Goal: Find specific page/section: Find specific page/section

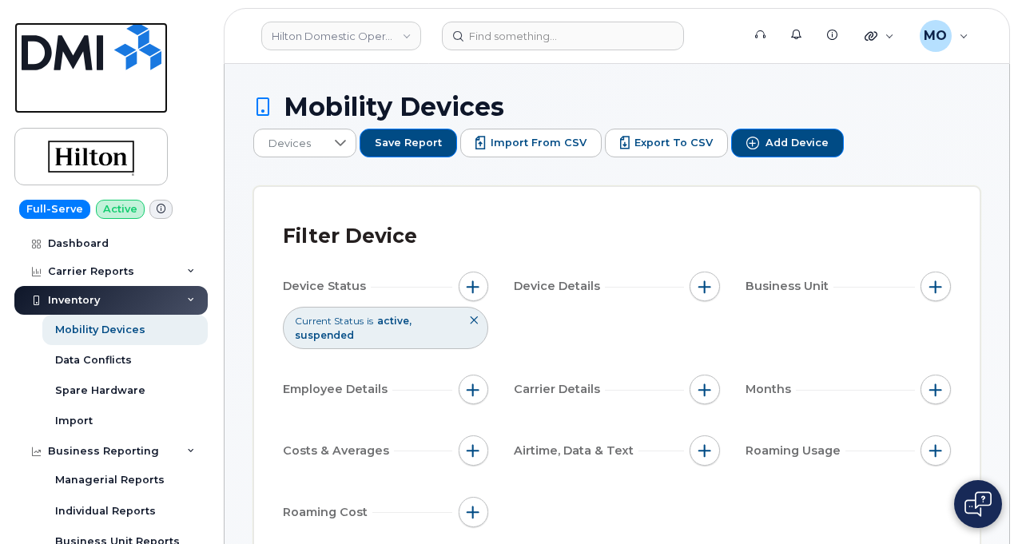
click at [106, 51] on img at bounding box center [92, 46] width 140 height 48
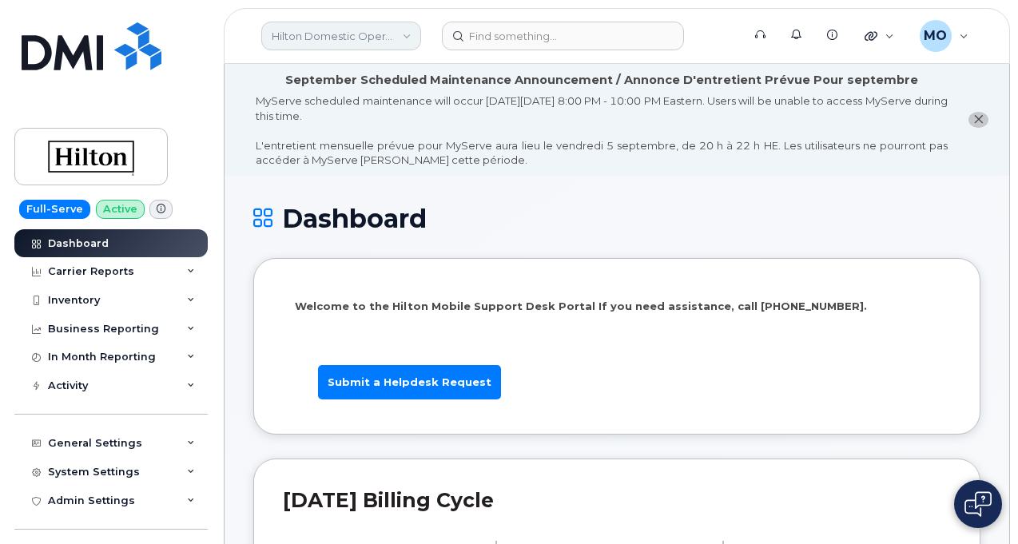
click at [363, 30] on link "Hilton Domestic Operating Company Inc" at bounding box center [341, 36] width 160 height 29
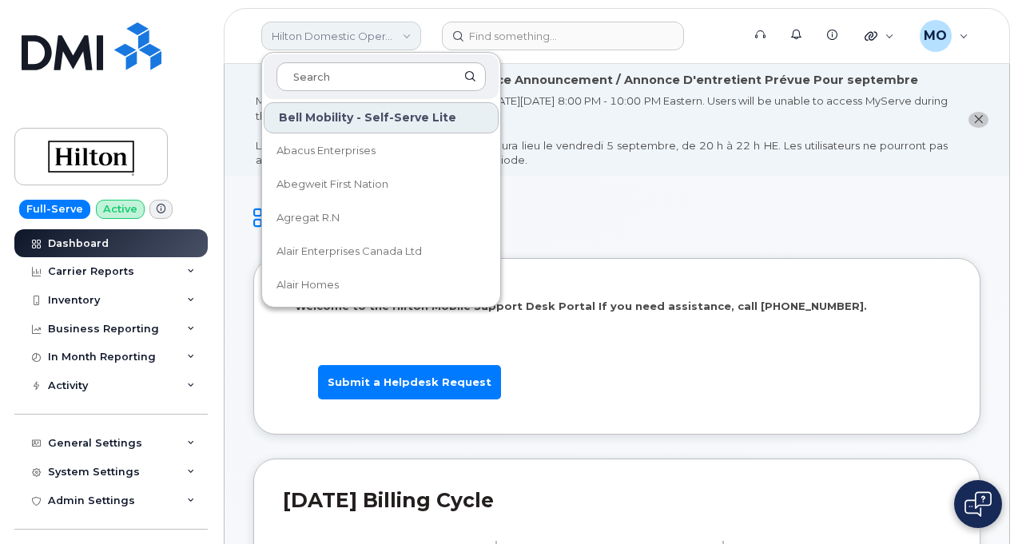
click at [363, 30] on link "Hilton Domestic Operating Company Inc" at bounding box center [341, 36] width 160 height 29
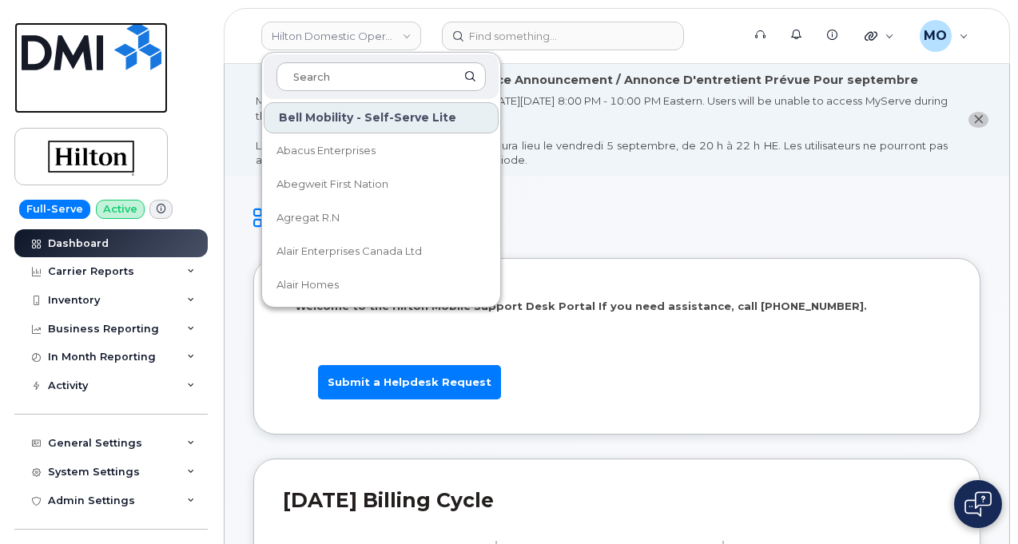
click at [102, 67] on img at bounding box center [92, 46] width 140 height 48
